Goal: Transaction & Acquisition: Download file/media

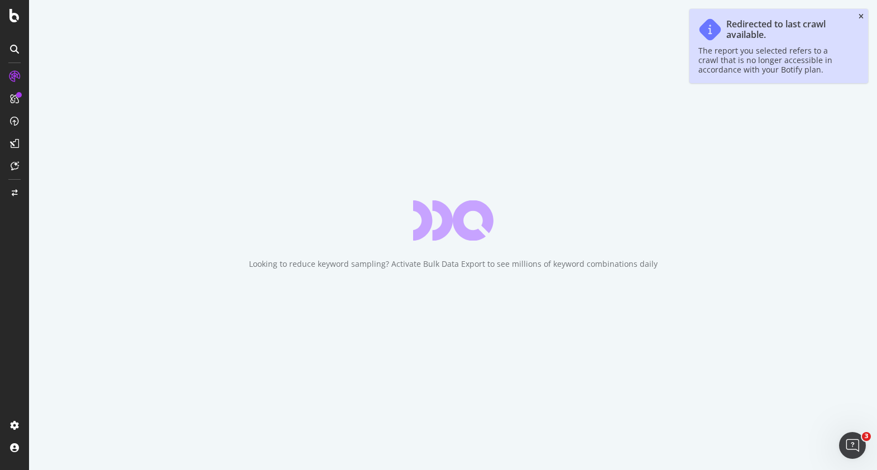
click at [858, 15] on icon "close toast" at bounding box center [860, 16] width 5 height 7
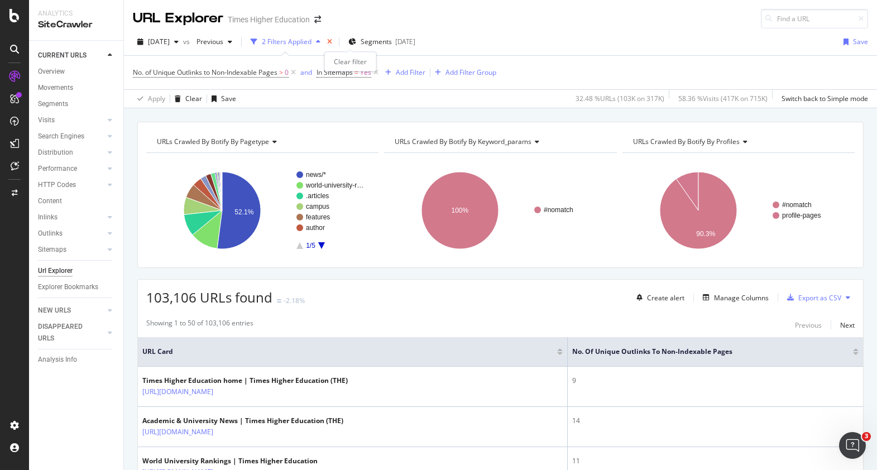
click at [332, 42] on icon "times" at bounding box center [329, 42] width 5 height 7
click at [361, 42] on span "Segments" at bounding box center [376, 41] width 31 height 9
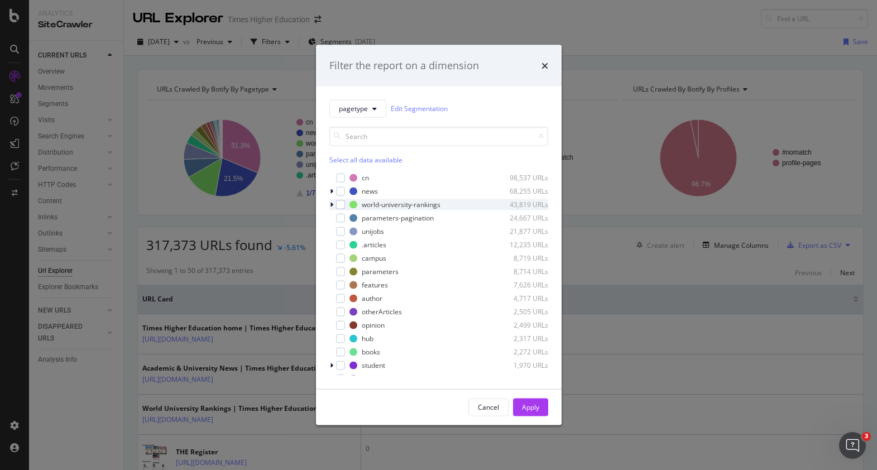
click at [330, 204] on icon "modal" at bounding box center [331, 204] width 3 height 7
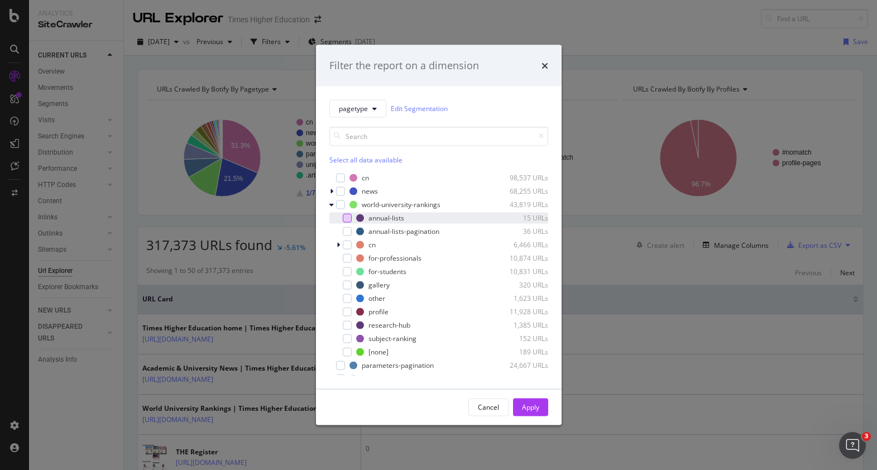
click at [346, 219] on div "modal" at bounding box center [347, 217] width 9 height 9
click at [524, 409] on div "Apply" at bounding box center [530, 406] width 17 height 9
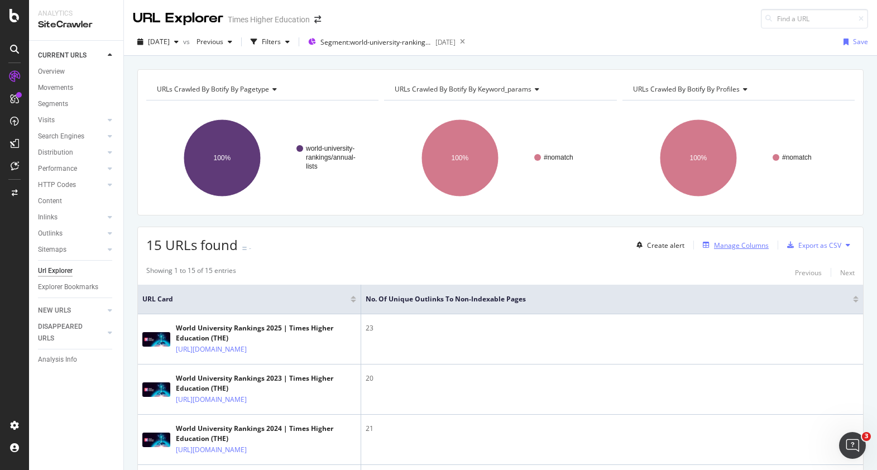
click at [716, 243] on div "Manage Columns" at bounding box center [741, 245] width 55 height 9
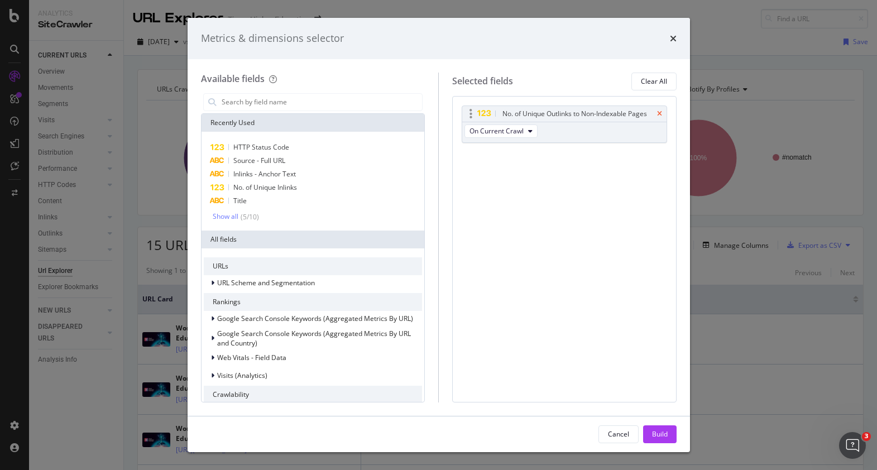
click at [658, 111] on icon "times" at bounding box center [659, 114] width 5 height 7
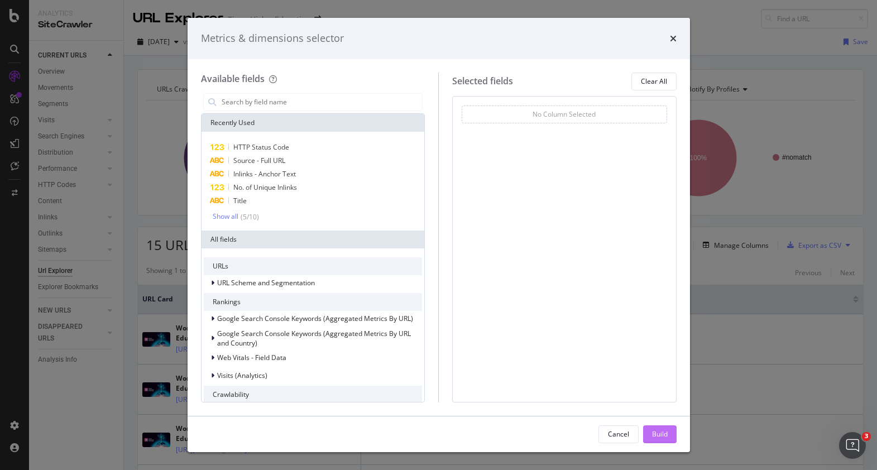
click at [654, 431] on div "Build" at bounding box center [660, 433] width 16 height 9
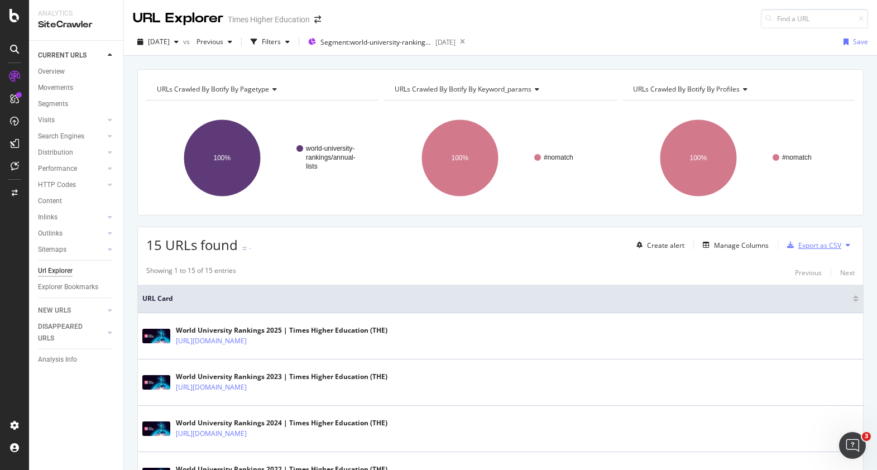
click at [798, 248] on div "Export as CSV" at bounding box center [819, 245] width 43 height 9
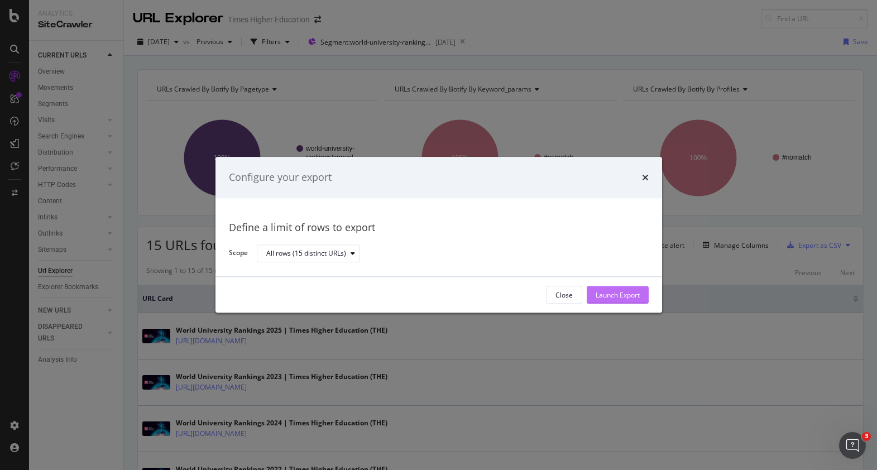
click at [616, 295] on div "Launch Export" at bounding box center [618, 294] width 44 height 9
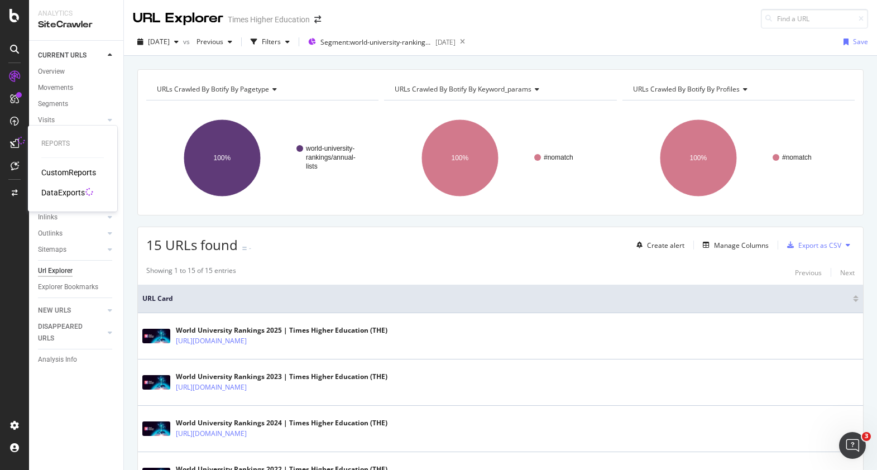
click at [62, 192] on div "DataExports" at bounding box center [63, 192] width 44 height 11
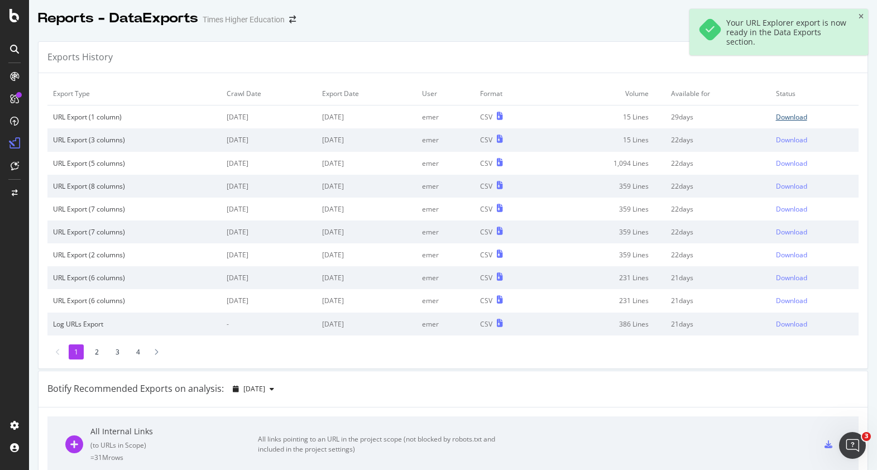
click at [779, 118] on div "Download" at bounding box center [791, 116] width 31 height 9
